Goal: Check status: Check status

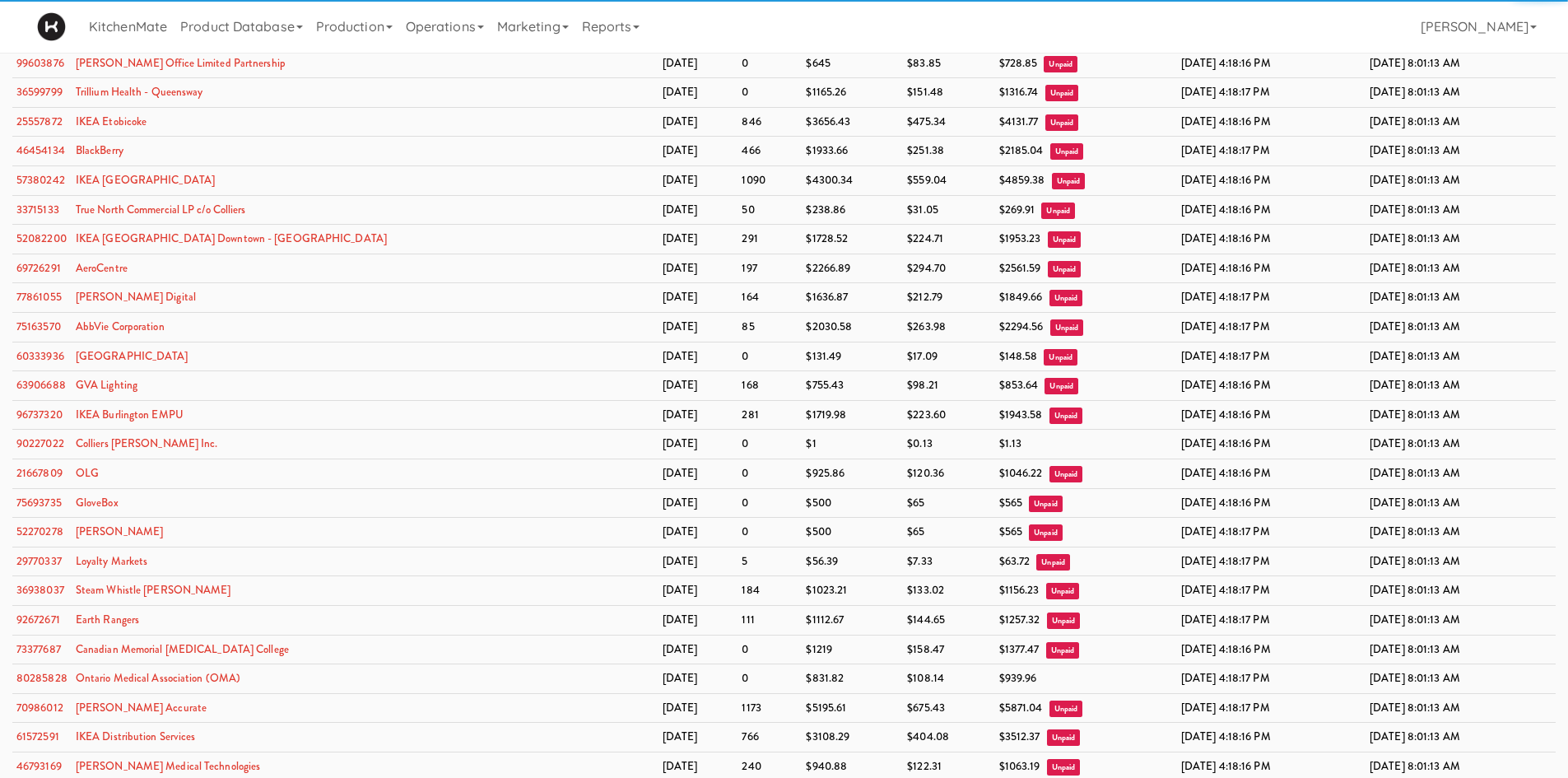
scroll to position [1586, 0]
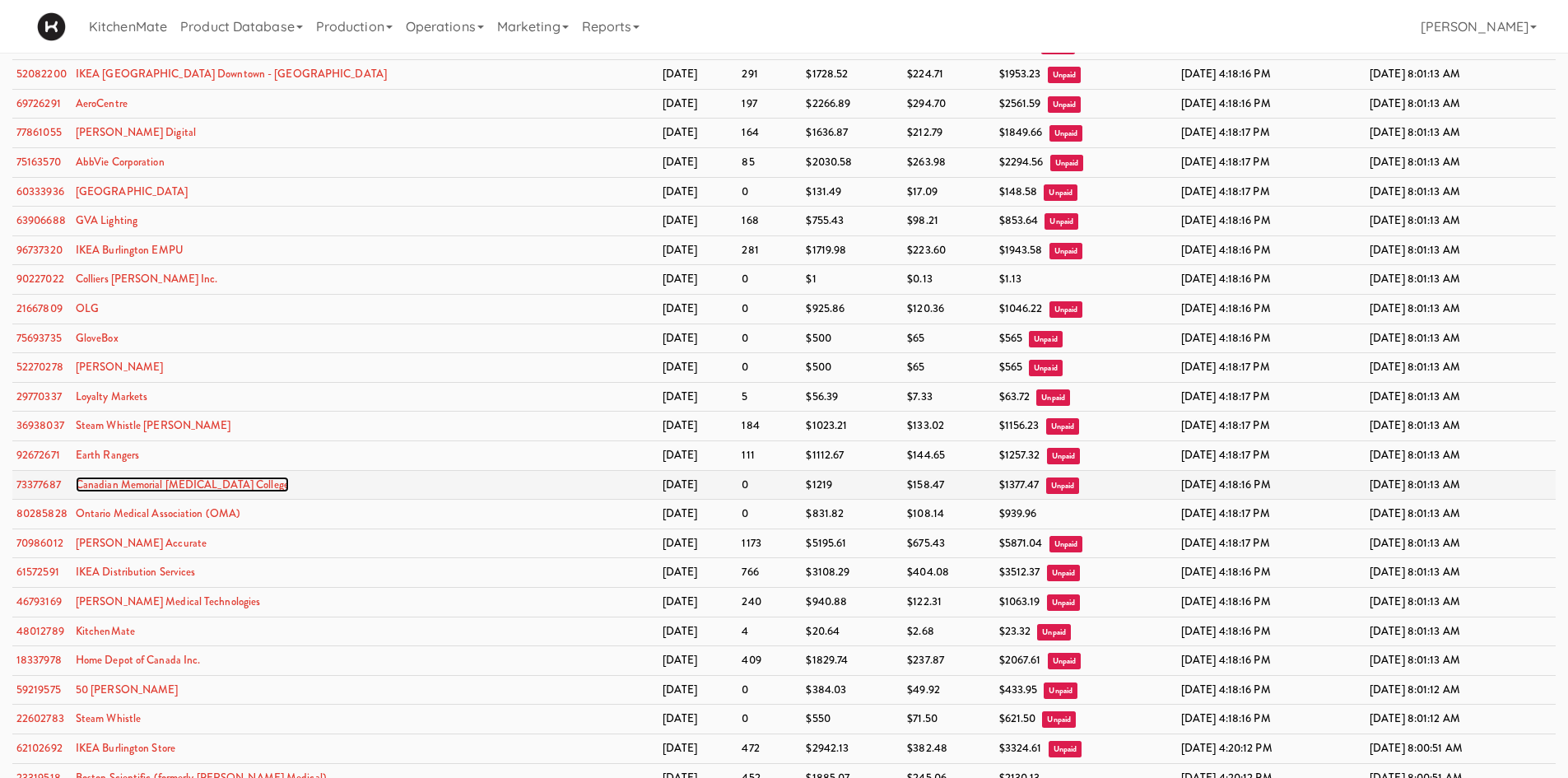
click at [76, 481] on link "Canadian Memorial [MEDICAL_DATA] College" at bounding box center [182, 484] width 213 height 16
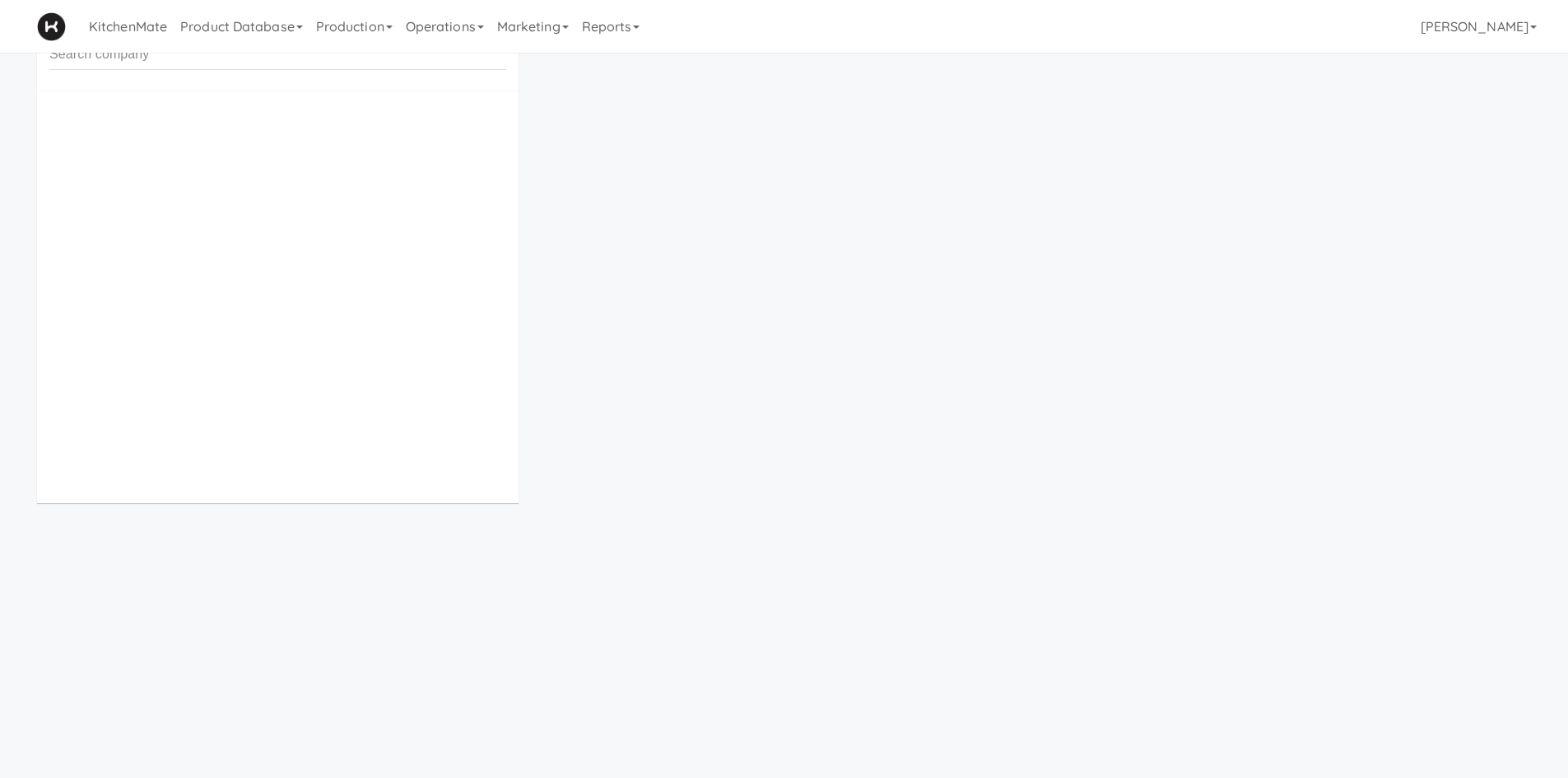
scroll to position [53, 0]
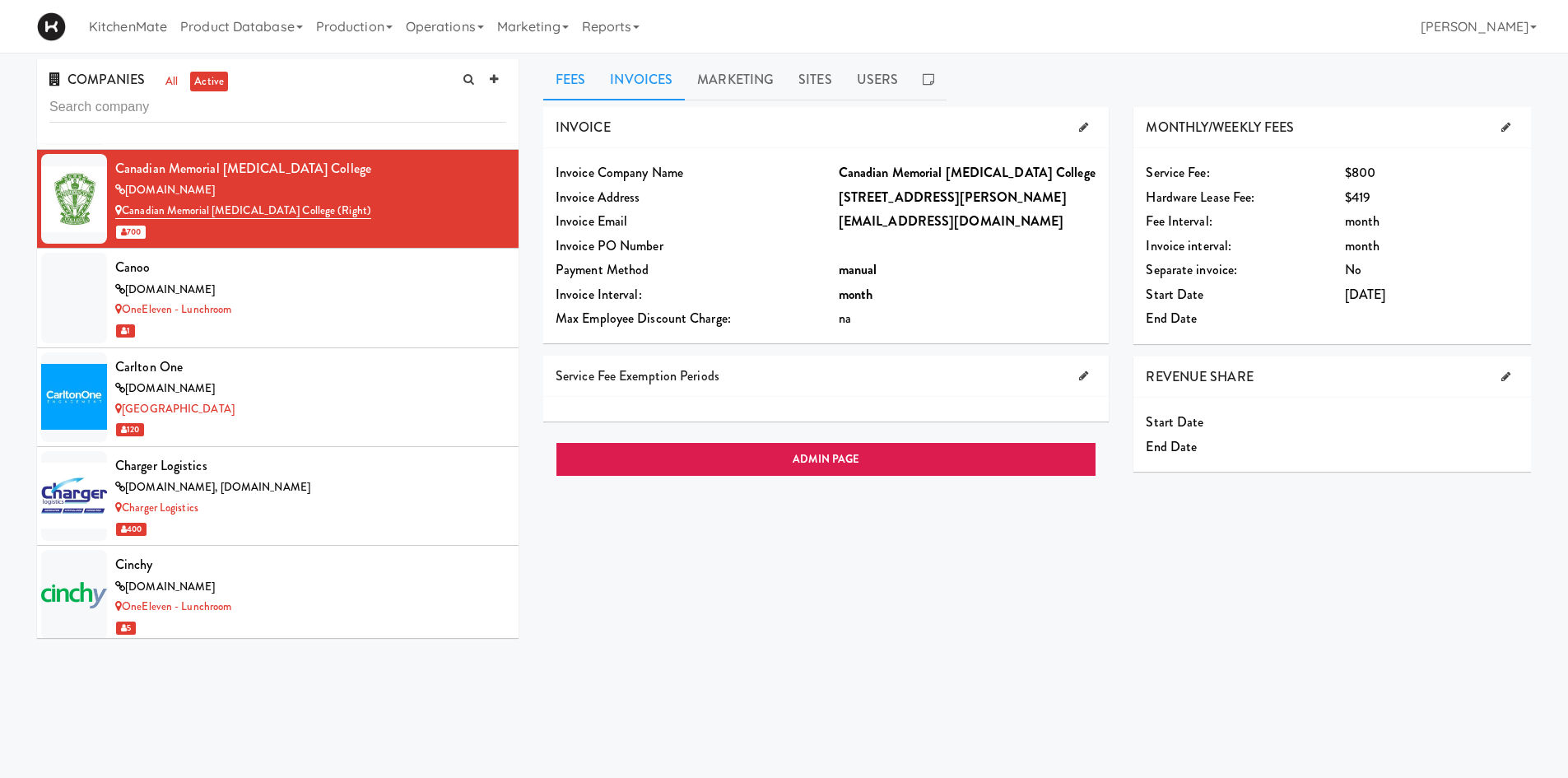
click at [651, 71] on link "Invoices" at bounding box center [641, 80] width 87 height 41
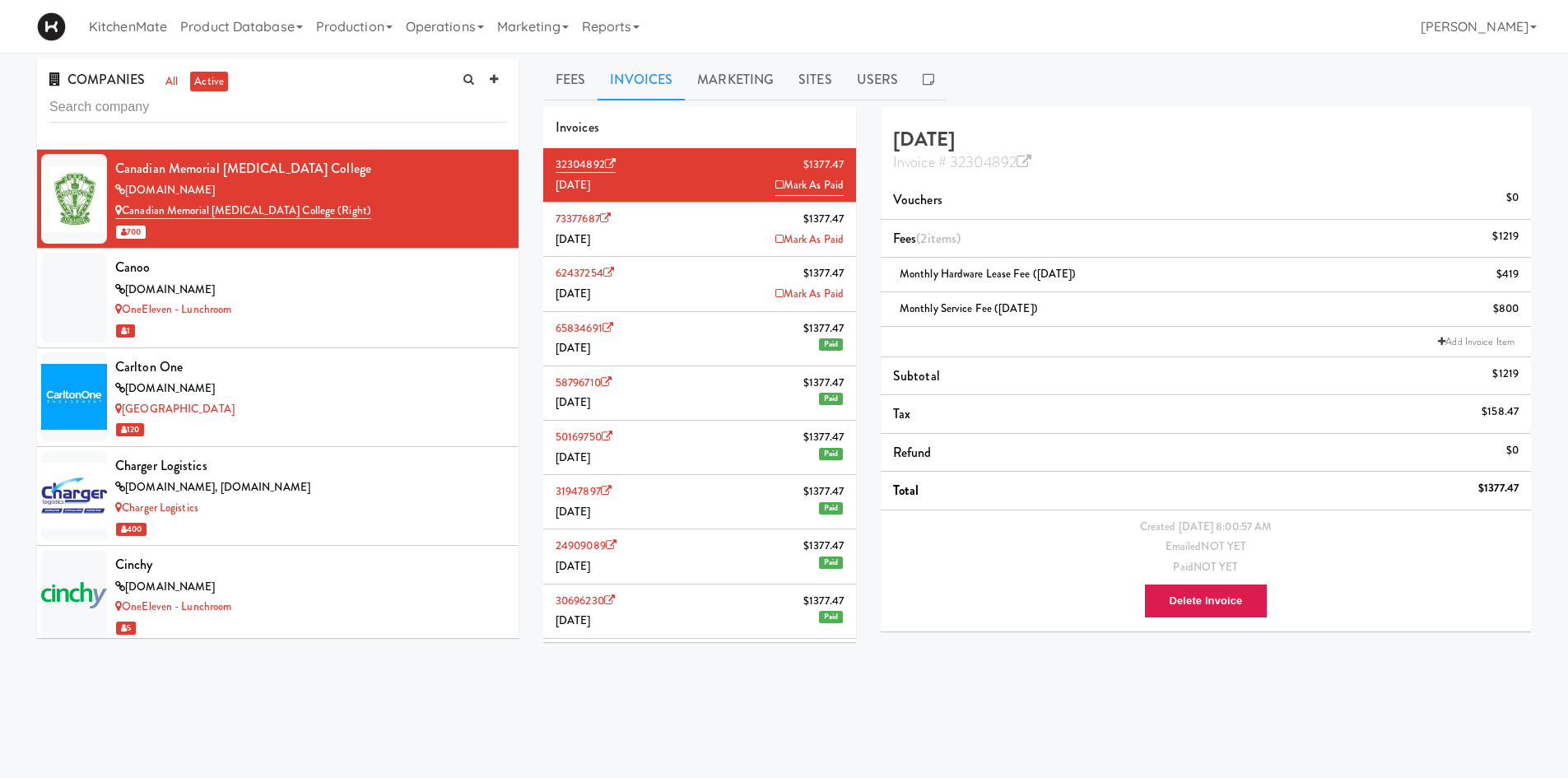
click at [675, 242] on li "73377687 $1377.47 [DATE] [PERSON_NAME]" at bounding box center [699, 230] width 312 height 54
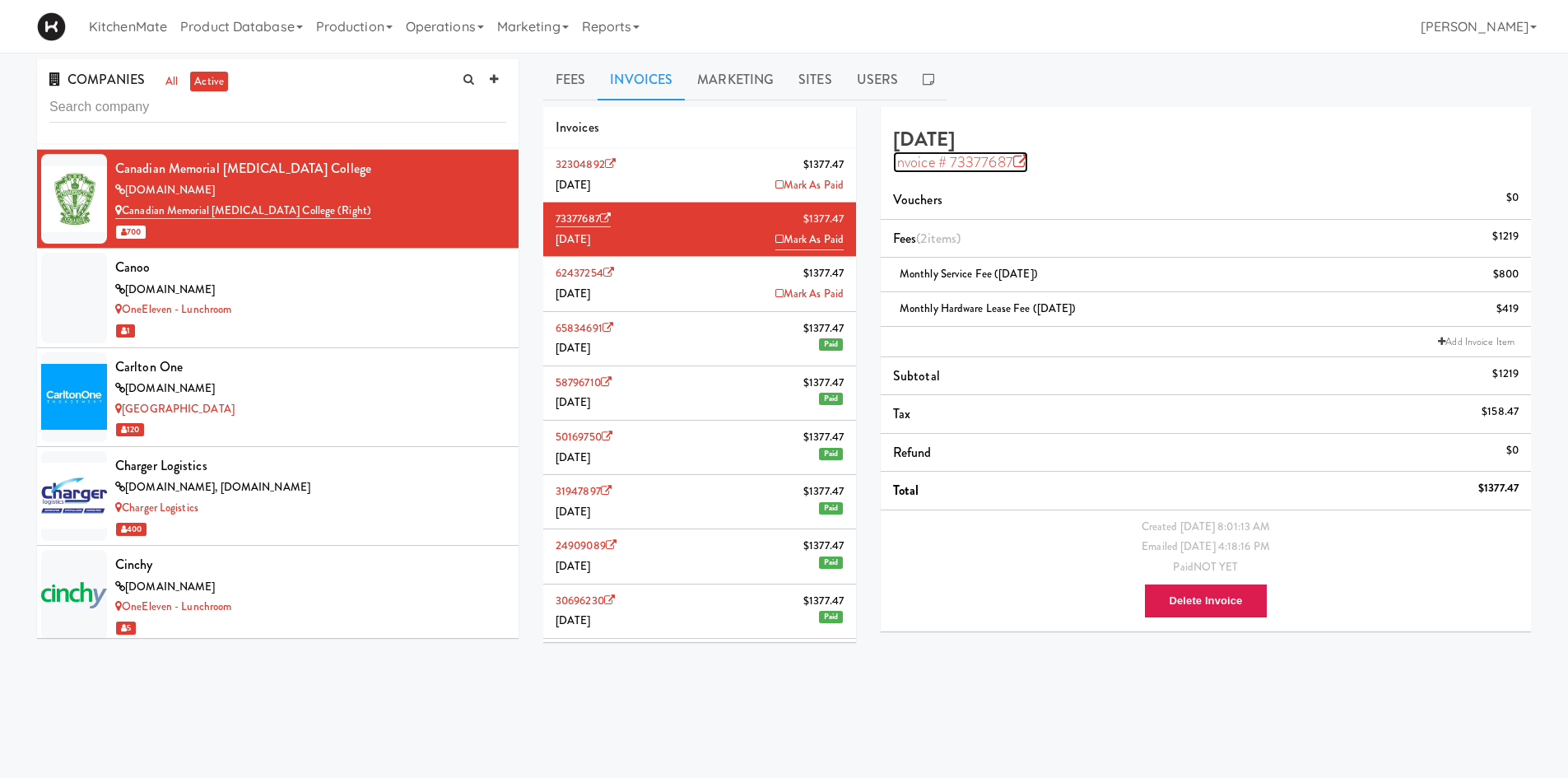
click at [1015, 158] on icon at bounding box center [1021, 162] width 15 height 15
